Goal: Check status: Check status

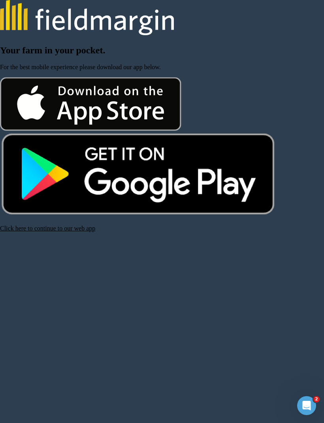
click at [79, 232] on link "Click here to continue to our web app" at bounding box center [47, 228] width 95 height 7
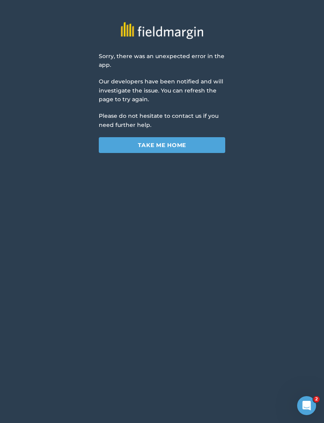
click at [195, 140] on link "Take me home" at bounding box center [162, 145] width 127 height 16
click at [192, 129] on div "Sorry, there was an unexpected error in the app. Our developers have been notif…" at bounding box center [162, 103] width 127 height 102
click at [179, 143] on link "Take me home" at bounding box center [162, 145] width 127 height 16
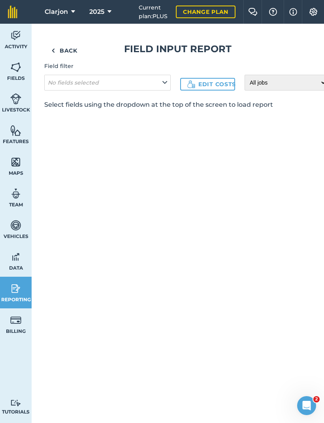
click at [59, 45] on link "Back" at bounding box center [64, 51] width 40 height 16
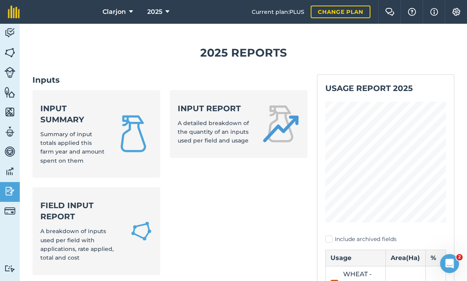
click at [53, 118] on div "Input summary Summary of input totals applied this farm year and amount spent o…" at bounding box center [72, 134] width 65 height 63
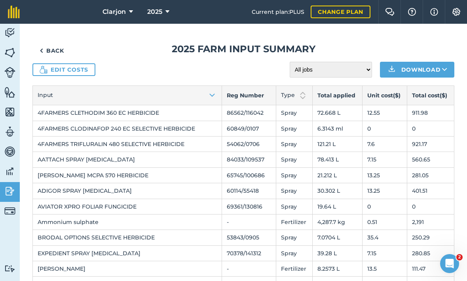
click at [150, 10] on span "2025" at bounding box center [154, 11] width 15 height 9
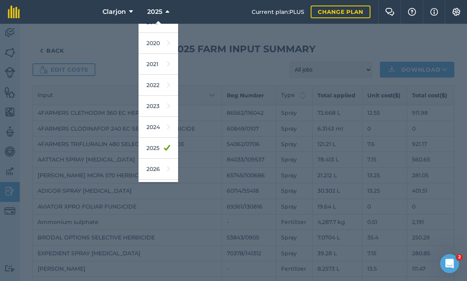
scroll to position [55, 0]
click at [151, 128] on link "2024" at bounding box center [159, 125] width 40 height 21
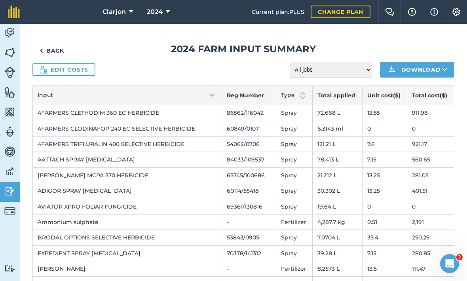
scroll to position [0, 0]
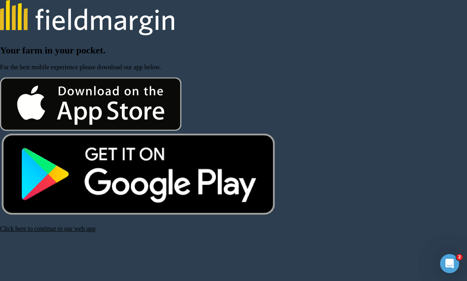
click at [40, 230] on link "Click here to continue to our web app" at bounding box center [47, 228] width 95 height 7
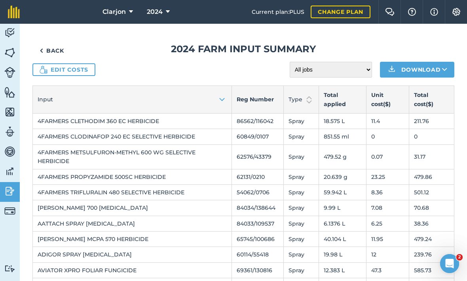
click at [156, 20] on button "2024" at bounding box center [158, 12] width 29 height 24
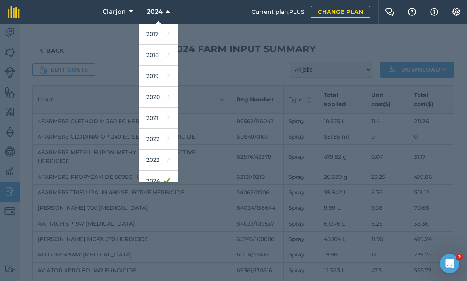
click at [161, 158] on link "2023" at bounding box center [159, 160] width 40 height 21
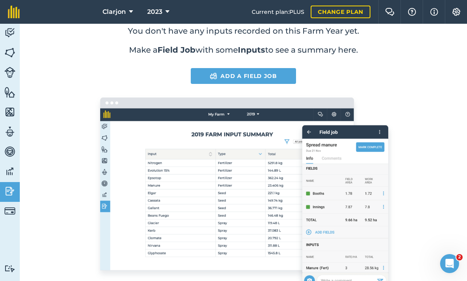
scroll to position [42, 0]
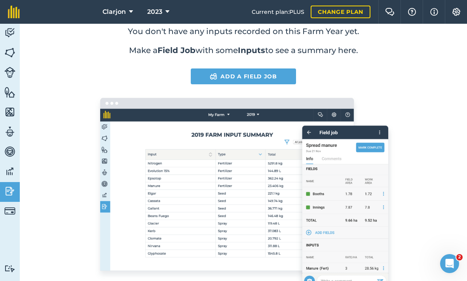
click at [159, 20] on button "2023" at bounding box center [158, 12] width 28 height 24
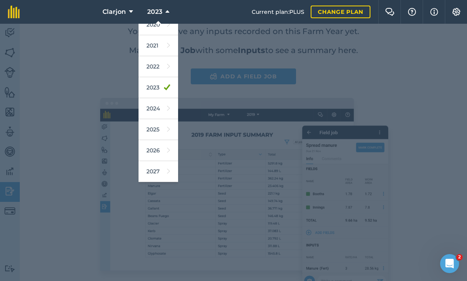
scroll to position [72, 0]
click at [413, 126] on div at bounding box center [233, 152] width 467 height 257
